Goal: Transaction & Acquisition: Obtain resource

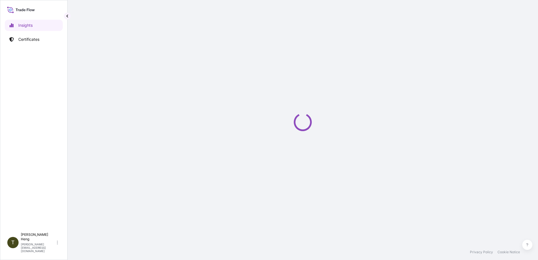
select select "2025"
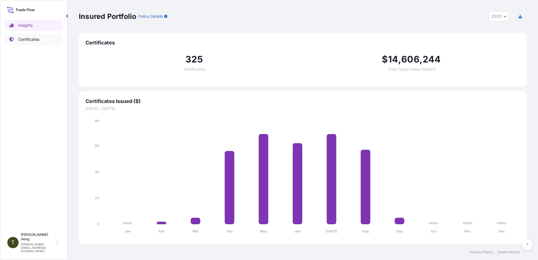
click at [35, 41] on p "Certificates" at bounding box center [28, 40] width 21 height 6
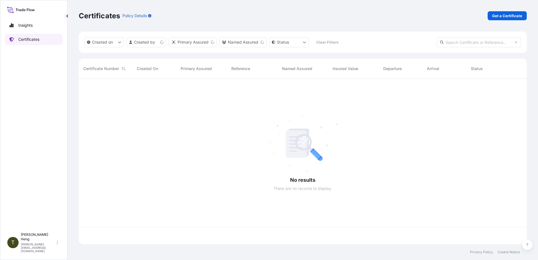
scroll to position [164, 444]
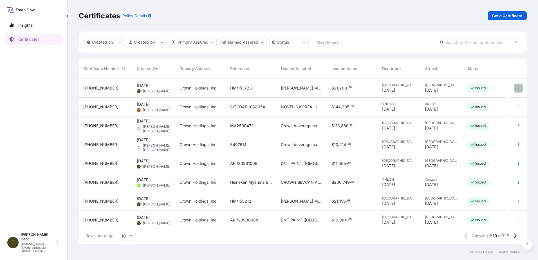
click at [518, 88] on icon "button" at bounding box center [518, 88] width 1 height 3
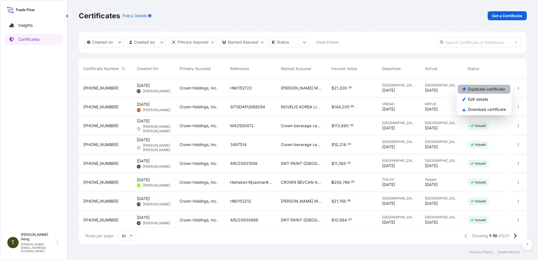
click at [482, 89] on p "Duplicate certificate" at bounding box center [486, 89] width 37 height 6
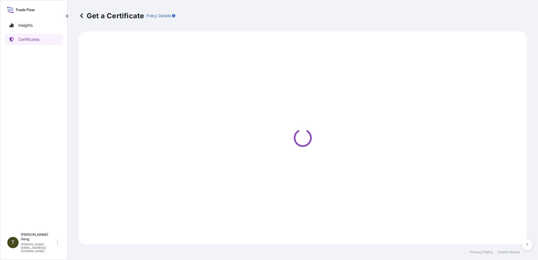
select select "Road"
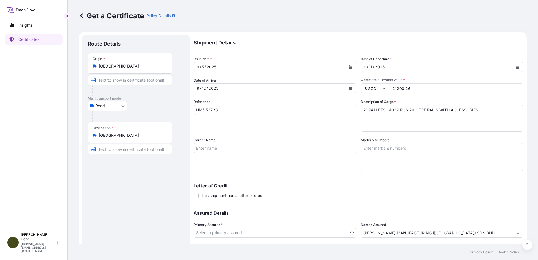
select select "31483"
click at [230, 112] on input "HM/153723" at bounding box center [275, 110] width 163 height 10
type input "HM/153731"
click at [365, 110] on textarea "21 PALLETS : 4032 PCS 20 LITRE PAILS WITH ACCESSORIES" at bounding box center [442, 118] width 163 height 27
type textarea "22 PALLETS : 5292 PCS 5 LITRE CANS WITH ACCESSORIES"
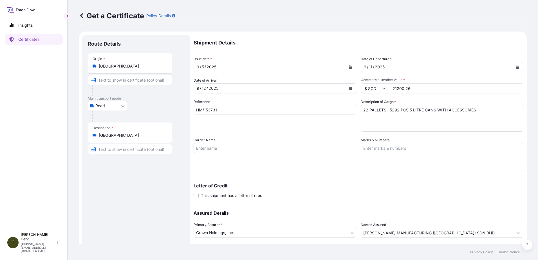
click at [391, 89] on input "21200.26" at bounding box center [456, 88] width 135 height 10
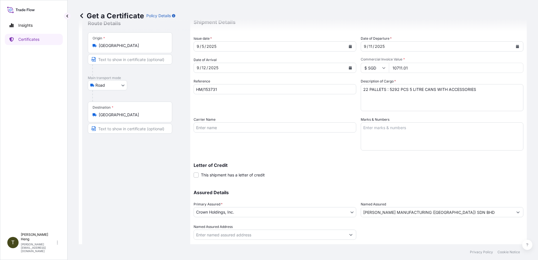
scroll to position [35, 0]
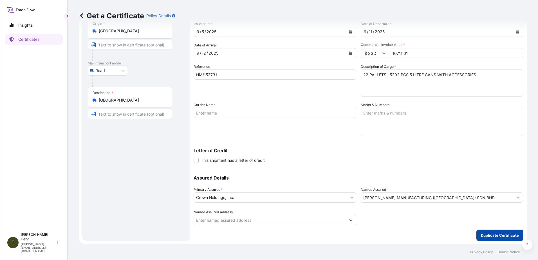
type input "10711.01"
click at [481, 237] on p "Duplicate Certificate" at bounding box center [500, 235] width 38 height 6
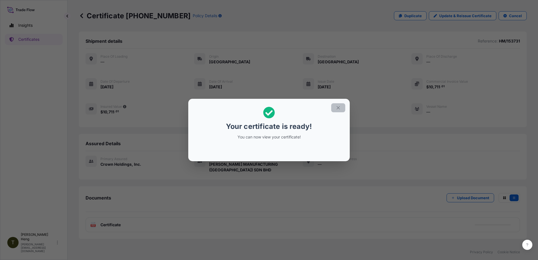
click at [336, 107] on icon "button" at bounding box center [338, 107] width 5 height 5
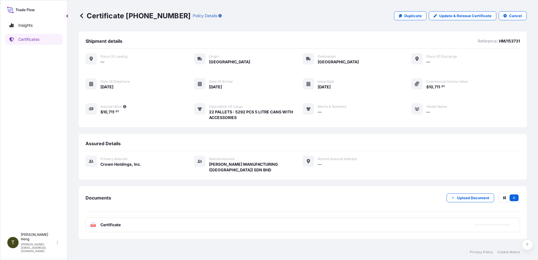
click at [93, 225] on text "PDF" at bounding box center [93, 226] width 4 height 2
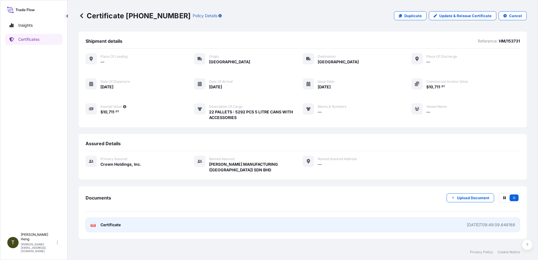
click at [100, 225] on span "Certificate" at bounding box center [110, 225] width 20 height 6
